Goal: Find specific page/section: Find specific page/section

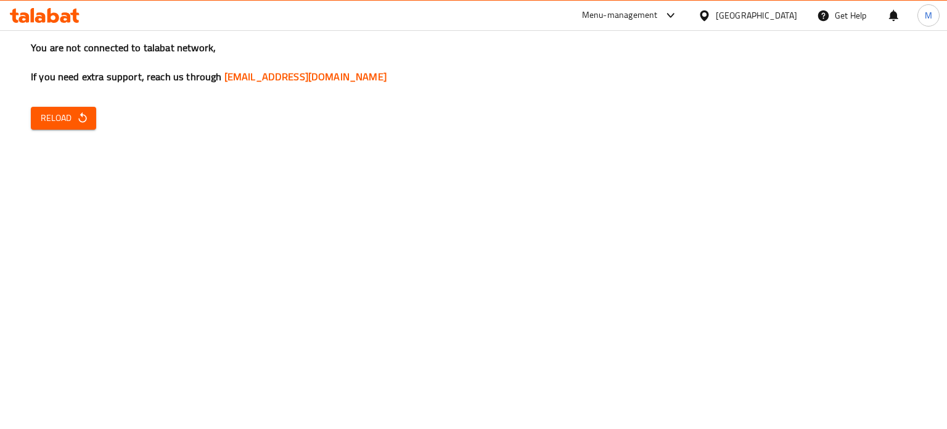
click at [76, 120] on icon "button" at bounding box center [82, 118] width 12 height 12
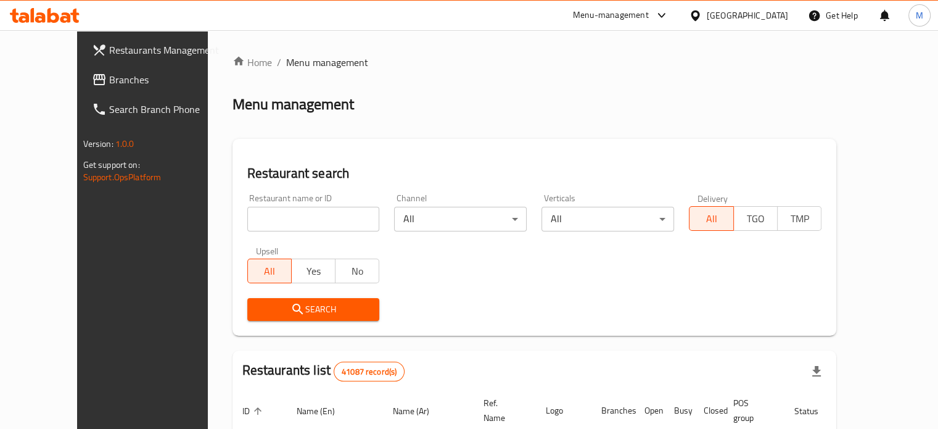
click at [275, 222] on input "search" at bounding box center [313, 219] width 133 height 25
paste input "658712"
type input "658712"
click button "Search" at bounding box center [313, 309] width 133 height 23
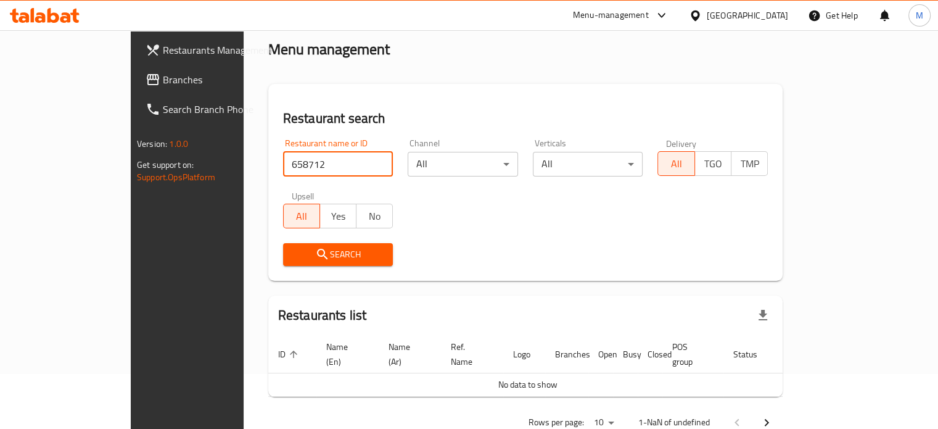
scroll to position [75, 0]
